Goal: Information Seeking & Learning: Understand process/instructions

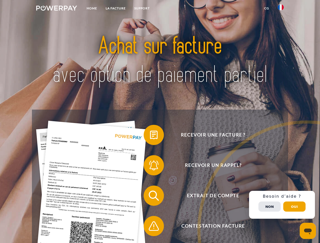
click at [56, 9] on img at bounding box center [56, 8] width 41 height 5
click at [281, 9] on img at bounding box center [281, 7] width 6 height 6
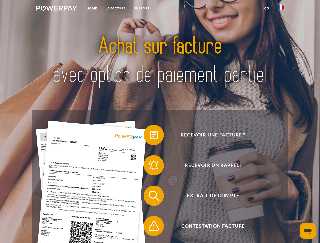
click at [266, 8] on link "CG" at bounding box center [266, 8] width 13 height 9
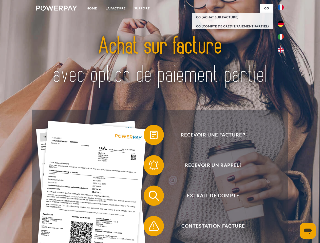
click at [150, 136] on span at bounding box center [145, 134] width 25 height 25
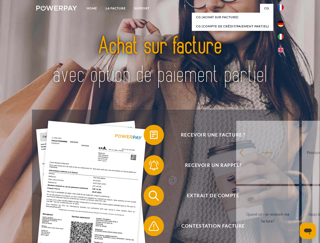
click at [150, 166] on span at bounding box center [145, 165] width 25 height 25
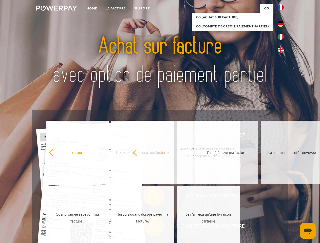
click at [150, 227] on span at bounding box center [145, 225] width 25 height 25
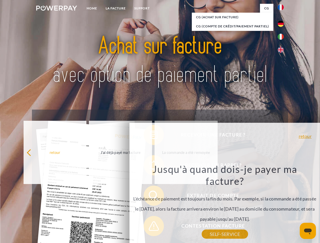
click at [282, 205] on div "Recevoir une facture ? Recevoir un rappel? Extrait de compte retour" at bounding box center [160, 211] width 256 height 203
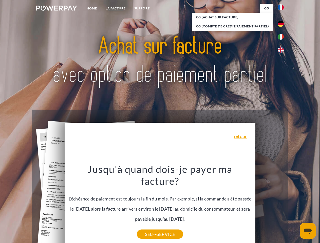
click at [269, 206] on span "Extrait de compte" at bounding box center [213, 196] width 124 height 20
click at [294, 207] on header "Home LA FACTURE Support" at bounding box center [160, 175] width 320 height 350
